Goal: Use online tool/utility: Use online tool/utility

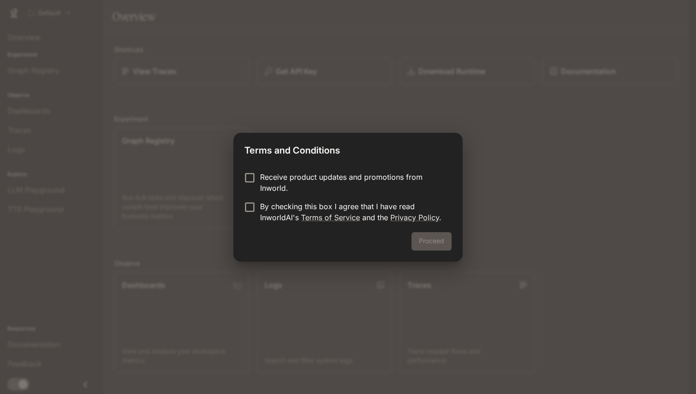
click at [422, 243] on div "Proceed" at bounding box center [347, 246] width 229 height 29
click at [453, 240] on div "Proceed" at bounding box center [347, 246] width 229 height 29
click at [444, 242] on button "Proceed" at bounding box center [431, 241] width 40 height 18
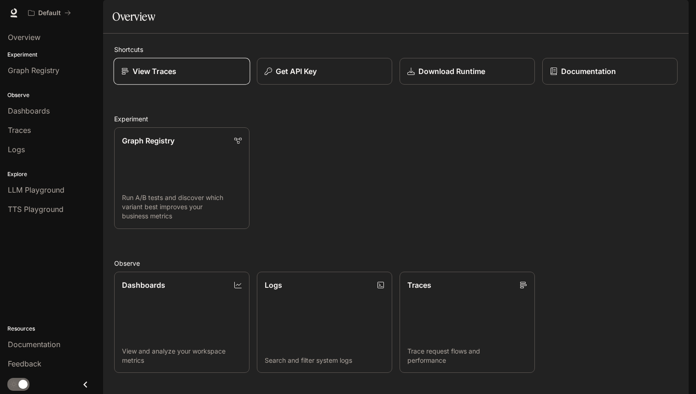
click at [207, 85] on link "View Traces" at bounding box center [182, 71] width 137 height 27
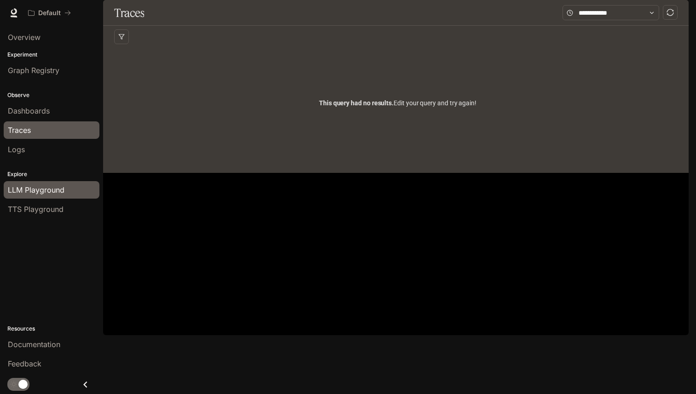
click at [40, 193] on span "LLM Playground" at bounding box center [36, 190] width 57 height 11
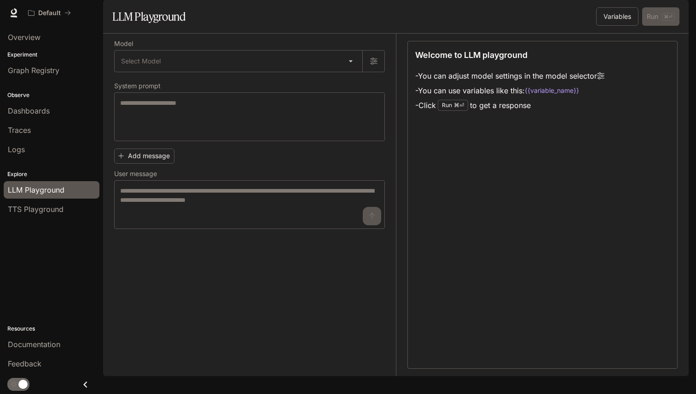
click at [243, 50] on label "Model" at bounding box center [249, 45] width 271 height 9
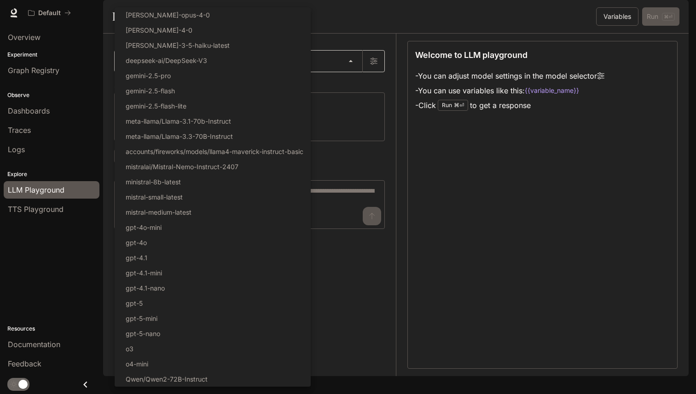
click at [241, 80] on body "Skip to main content Default Documentation Documentation Portal Overview Experi…" at bounding box center [348, 197] width 696 height 394
click at [561, 183] on div at bounding box center [348, 197] width 696 height 394
